Goal: Information Seeking & Learning: Learn about a topic

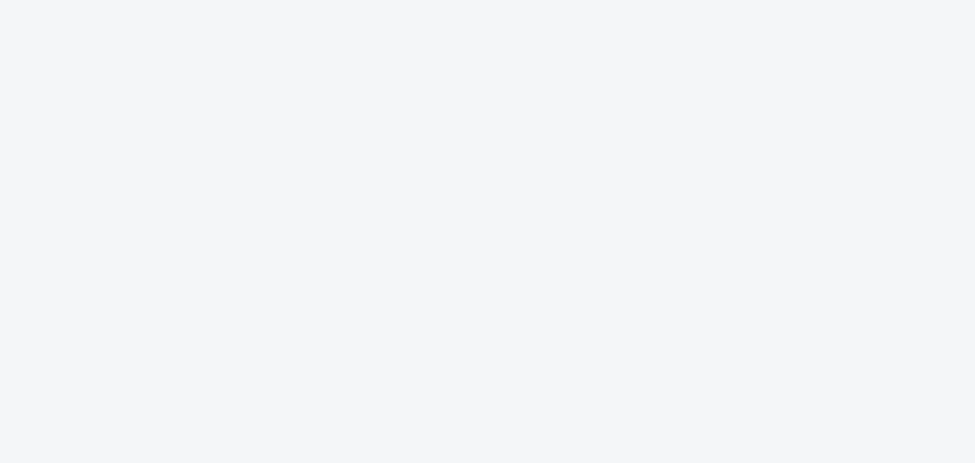
click at [616, 325] on body "fans 1 1 00 00 9 9 different love code typing business plan no data to_the_moon…" at bounding box center [487, 231] width 975 height 463
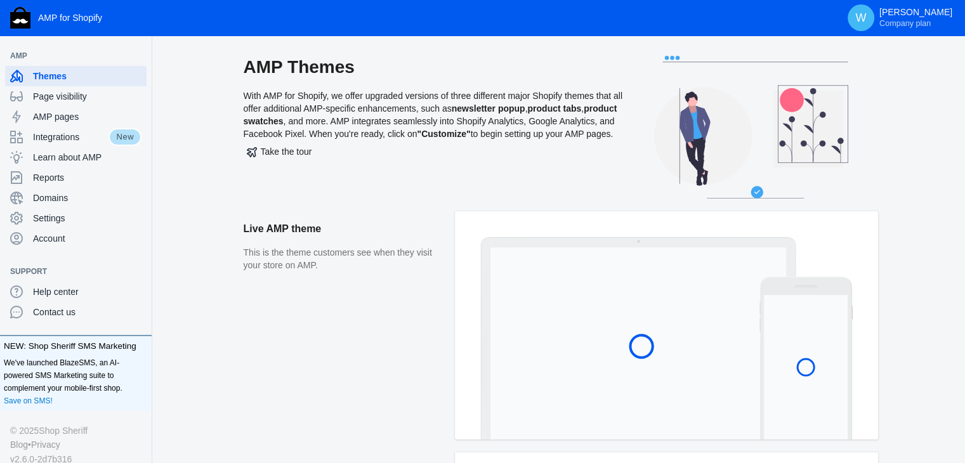
click at [421, 359] on aside "Live AMP theme This is the theme customers see when they visit your store on AM…" at bounding box center [349, 331] width 211 height 241
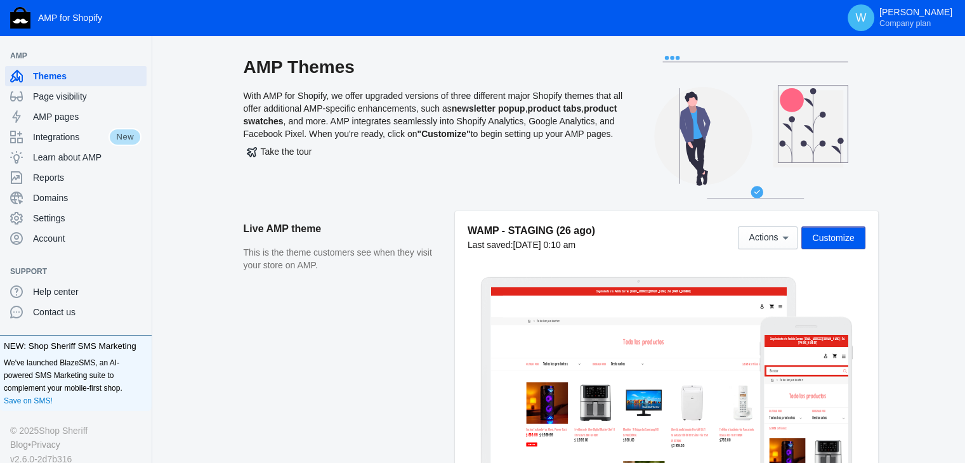
click at [412, 253] on p "This is the theme customers see when they visit your store on AMP." at bounding box center [343, 259] width 199 height 25
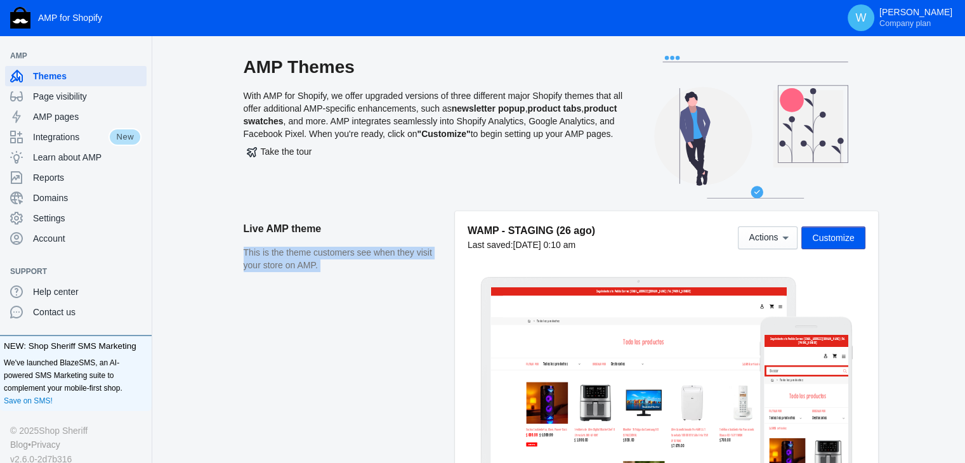
click at [296, 249] on p "This is the theme customers see when they visit your store on AMP." at bounding box center [343, 259] width 199 height 25
click at [425, 351] on aside "Live AMP theme This is the theme customers see when they visit your store on AM…" at bounding box center [349, 351] width 211 height 281
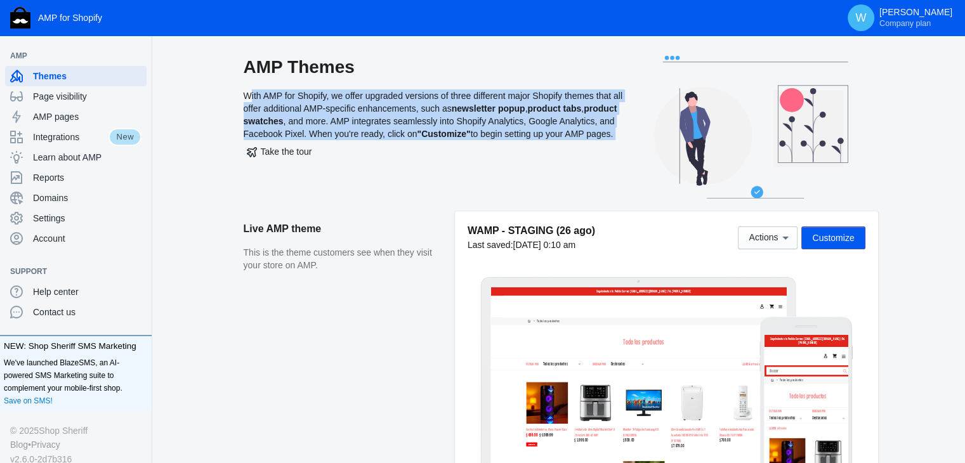
drag, startPoint x: 245, startPoint y: 95, endPoint x: 295, endPoint y: 153, distance: 76.5
click at [295, 153] on div "AMP Themes With AMP for Shopify, we offer upgraded versions of three different …" at bounding box center [434, 133] width 381 height 155
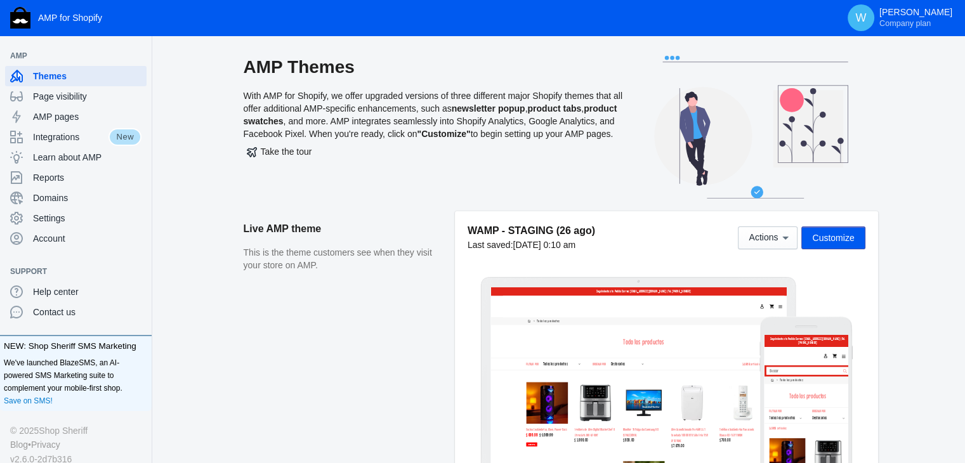
click at [905, 149] on div "AMP Themes With AMP for Shopify, we offer upgraded versions of three different …" at bounding box center [560, 133] width 768 height 155
click at [249, 256] on p "This is the theme customers see when they visit your store on AMP." at bounding box center [343, 259] width 199 height 25
drag, startPoint x: 249, startPoint y: 256, endPoint x: 253, endPoint y: 261, distance: 6.9
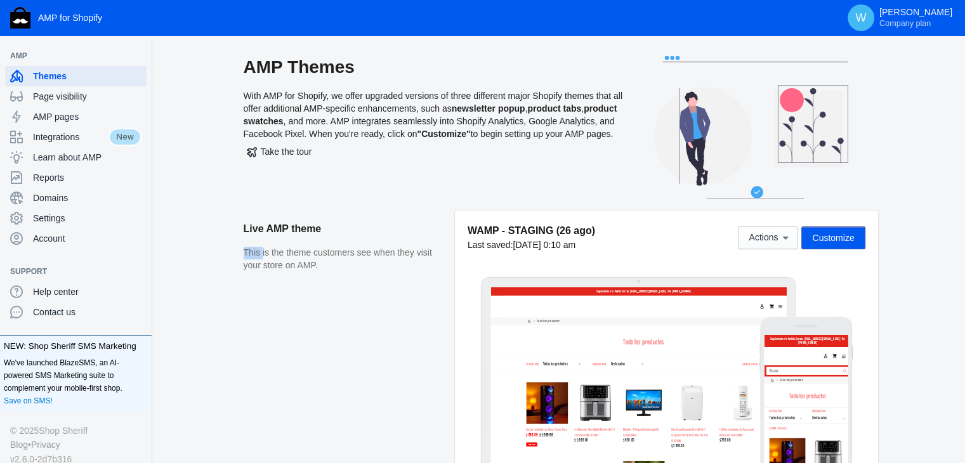
click at [253, 261] on p "This is the theme customers see when they visit your store on AMP." at bounding box center [343, 259] width 199 height 25
click at [292, 280] on aside "Live AMP theme This is the theme customers see when they visit your store on AM…" at bounding box center [349, 351] width 211 height 281
